Goal: Information Seeking & Learning: Learn about a topic

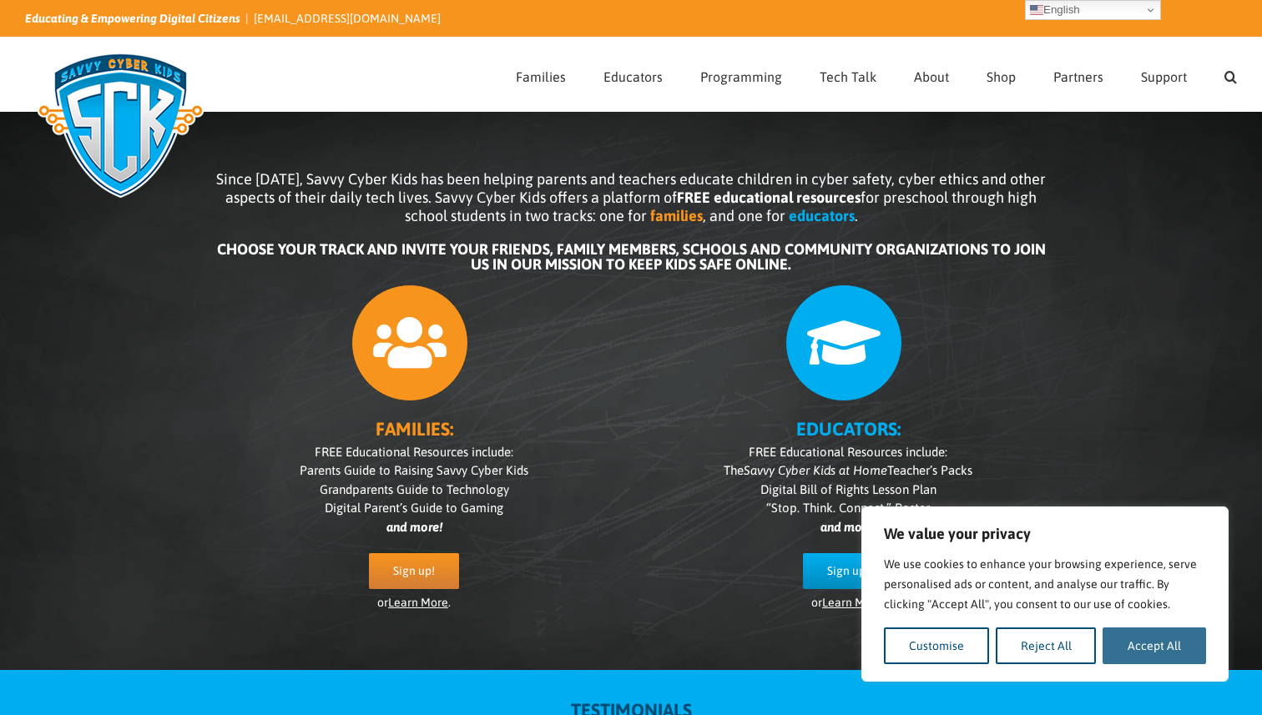
click at [1166, 646] on button "Accept All" at bounding box center [1153, 646] width 103 height 37
checkbox input "true"
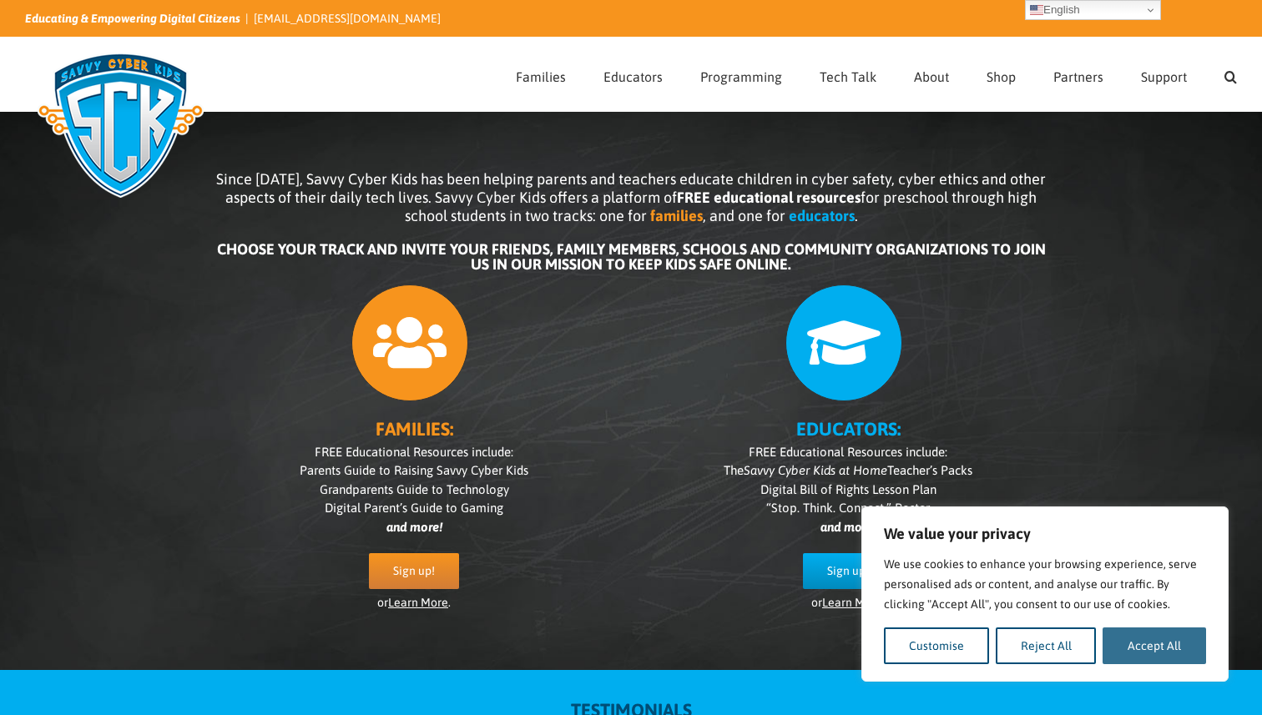
checkbox input "true"
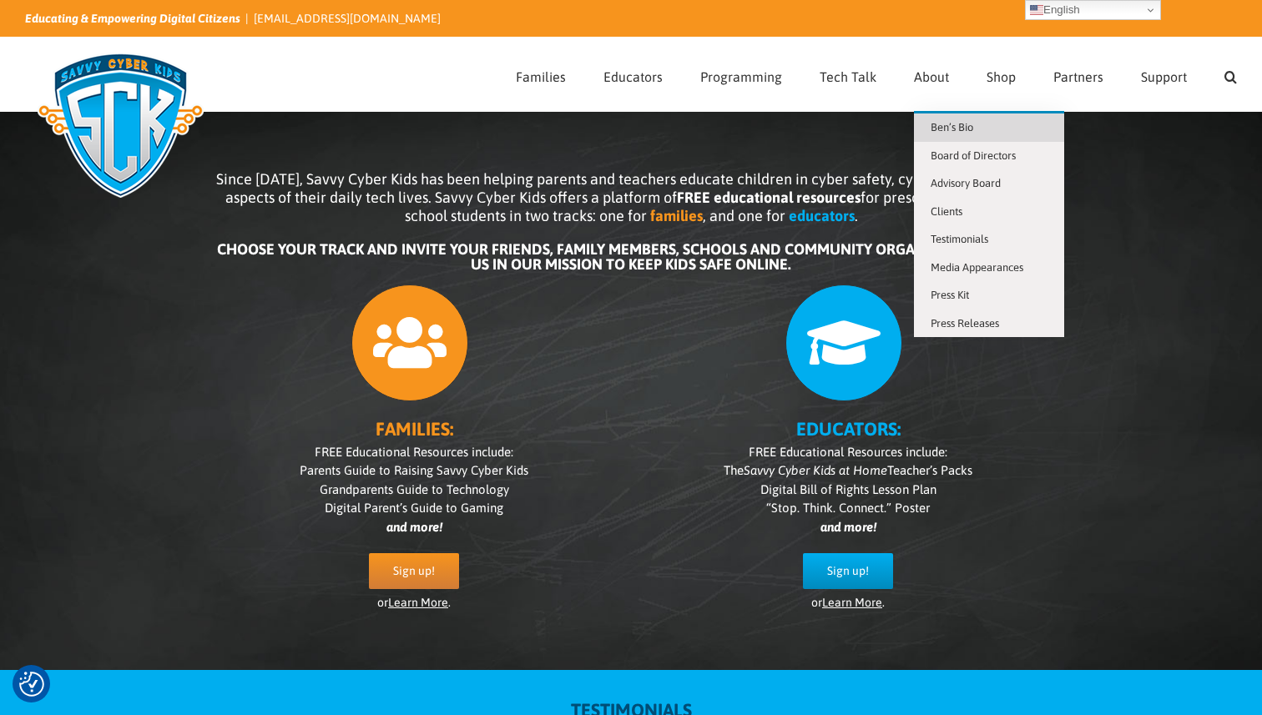
click at [943, 123] on span "Ben’s Bio" at bounding box center [952, 127] width 43 height 13
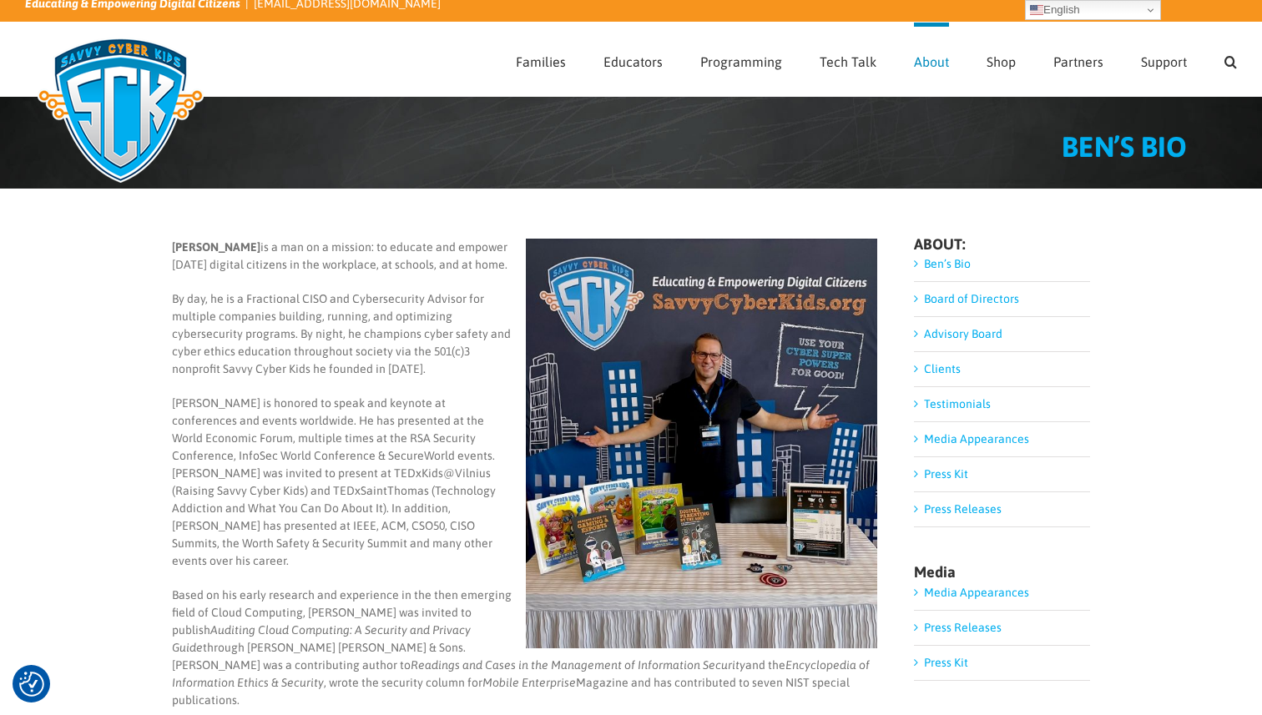
scroll to position [7, 0]
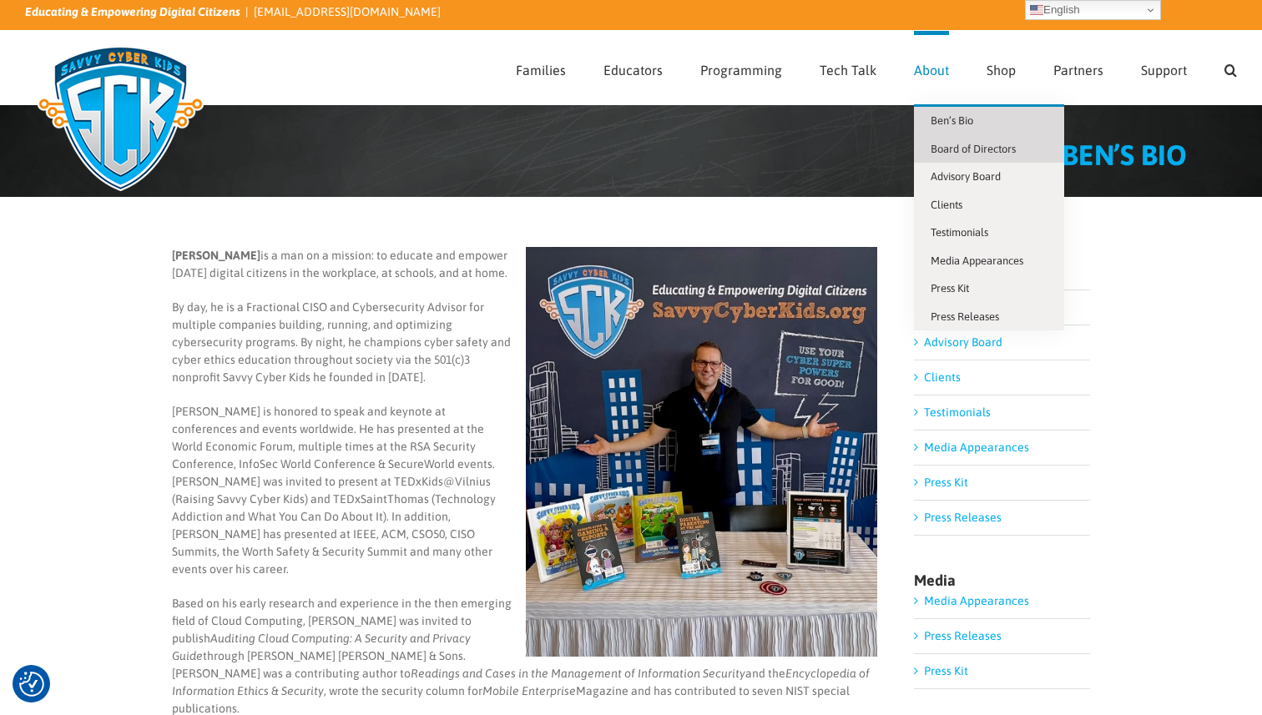
click at [938, 146] on span "Board of Directors" at bounding box center [973, 149] width 85 height 13
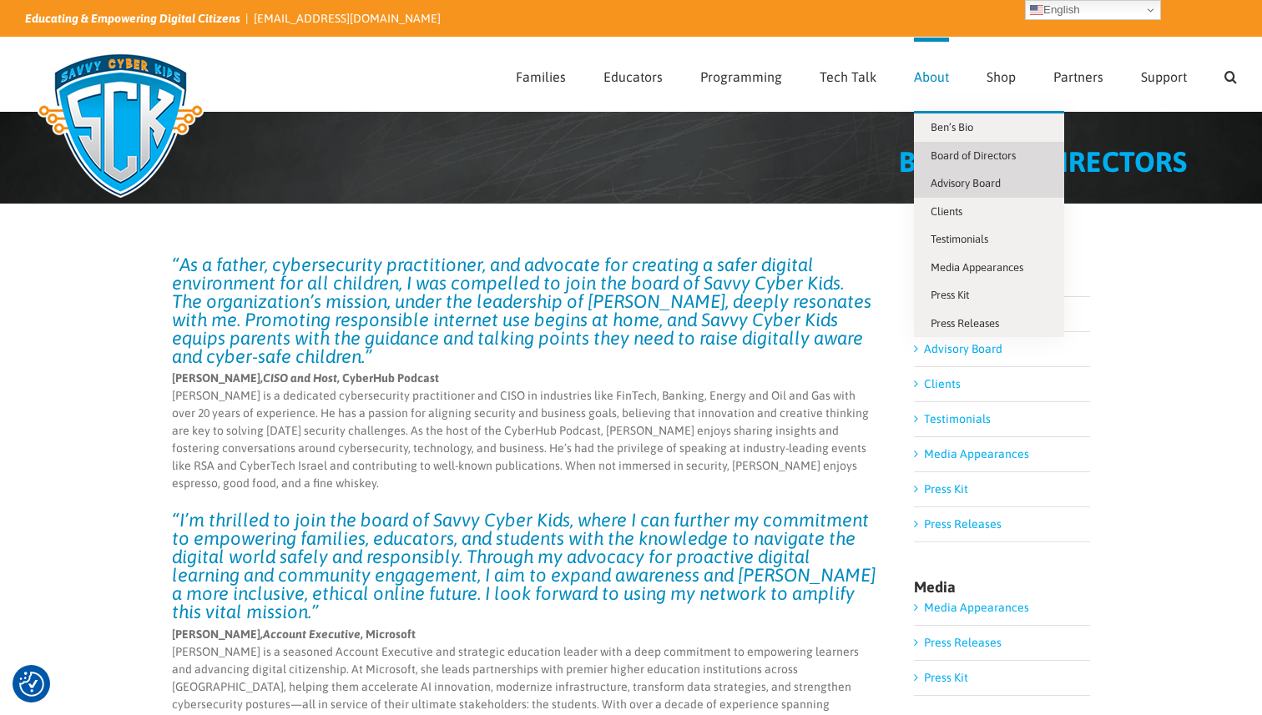
click at [966, 173] on link "Advisory Board" at bounding box center [989, 183] width 150 height 28
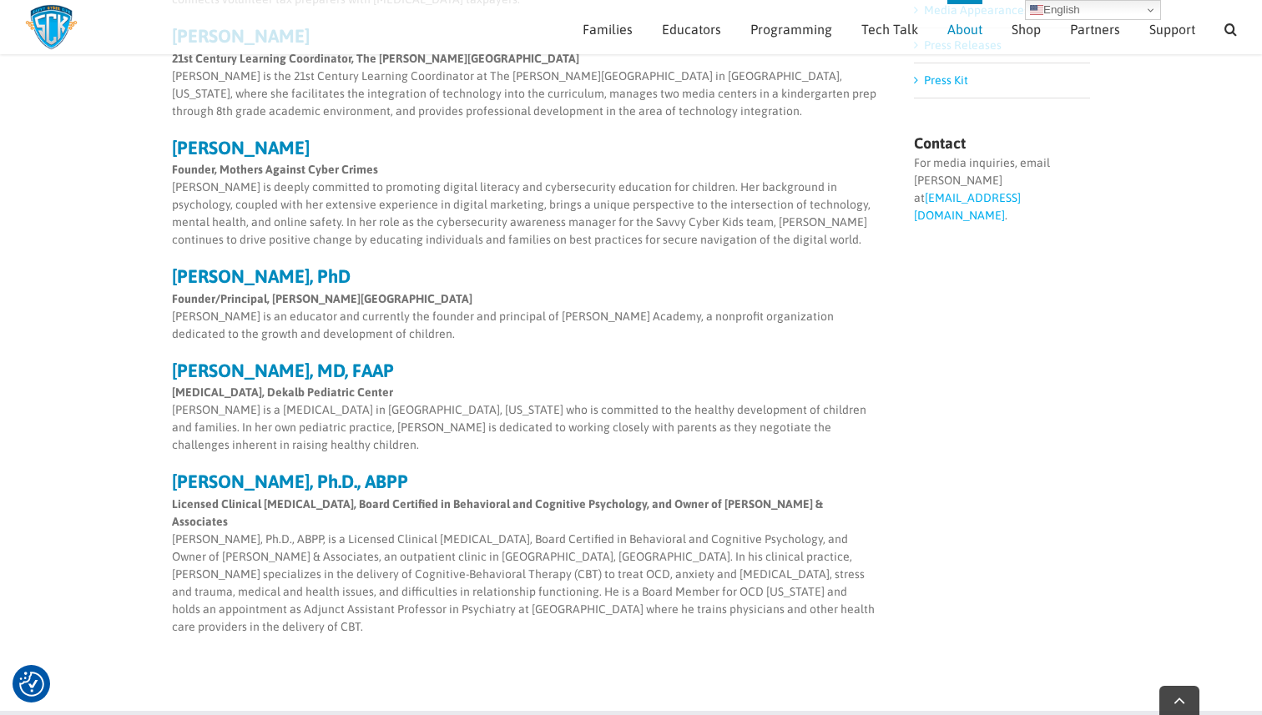
scroll to position [591, 0]
